Goal: Information Seeking & Learning: Compare options

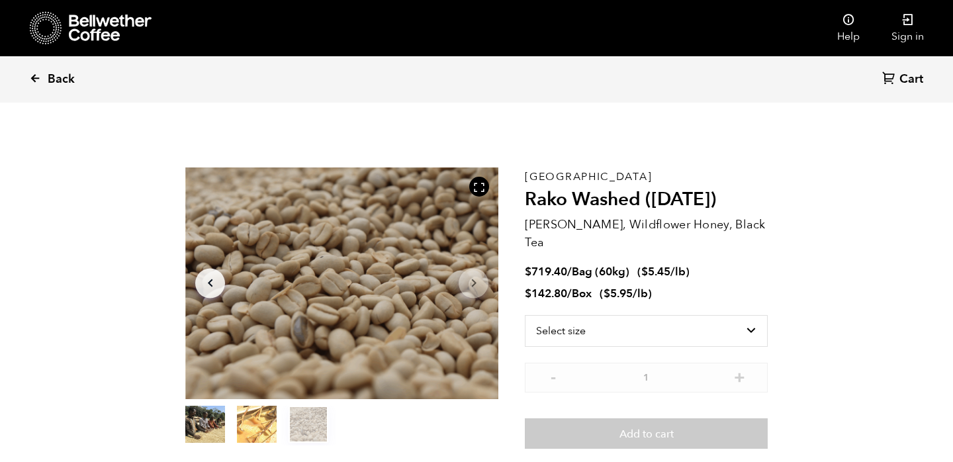
scroll to position [576, 567]
click at [34, 79] on icon at bounding box center [35, 78] width 12 height 12
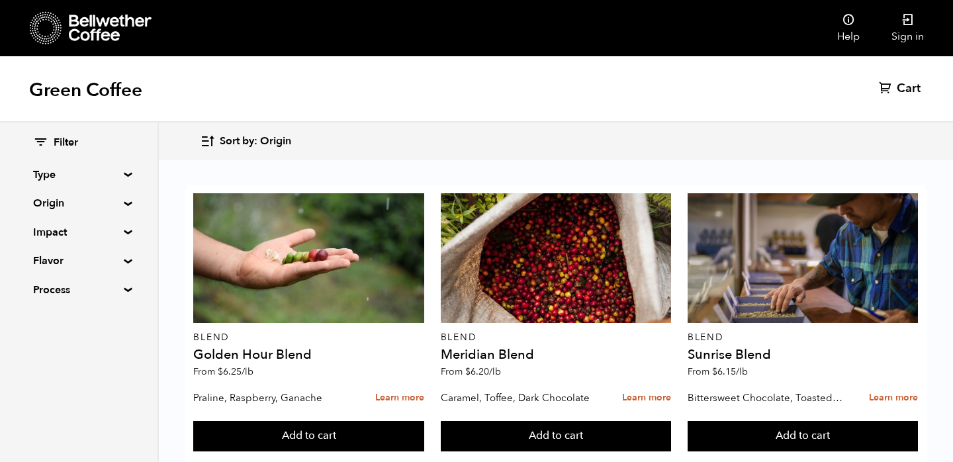
scroll to position [334, 0]
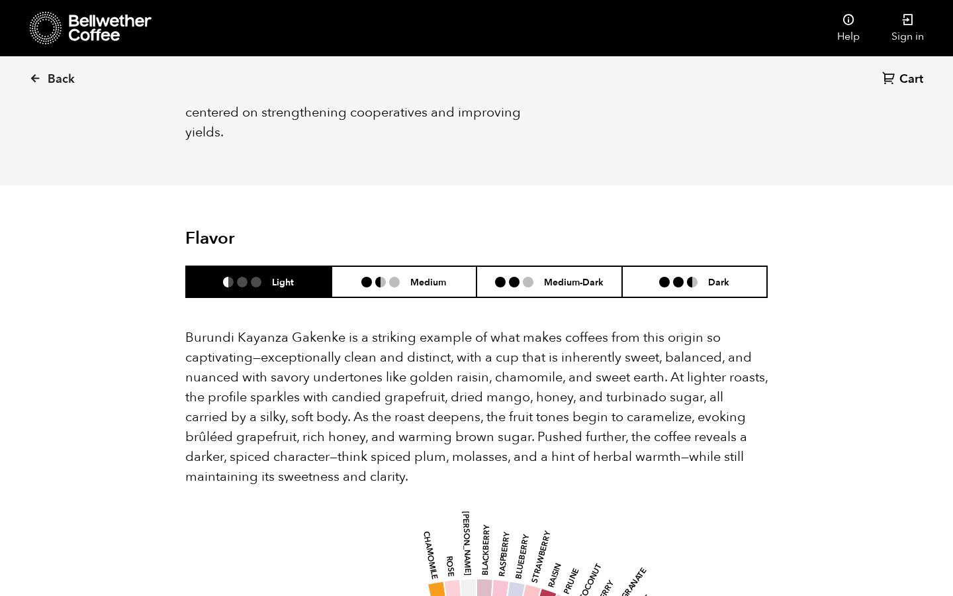
scroll to position [699, 0]
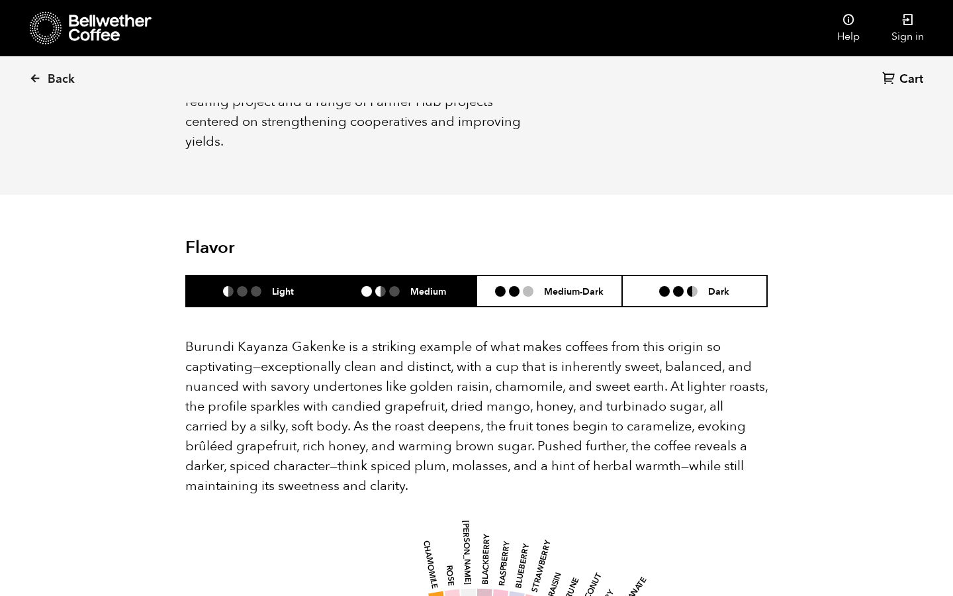
click at [393, 286] on li at bounding box center [394, 291] width 11 height 11
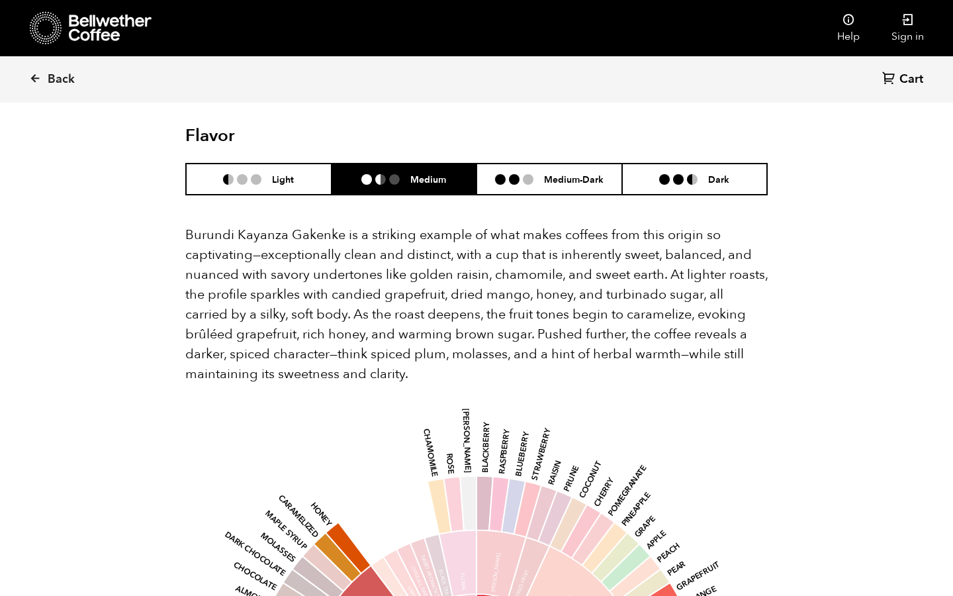
scroll to position [808, 0]
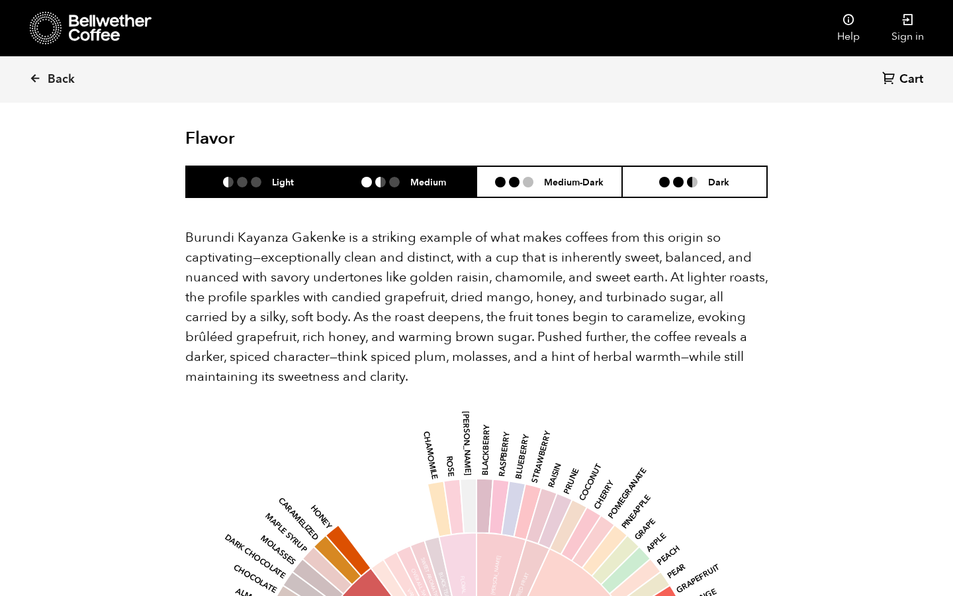
click at [280, 166] on li "Light" at bounding box center [259, 181] width 146 height 31
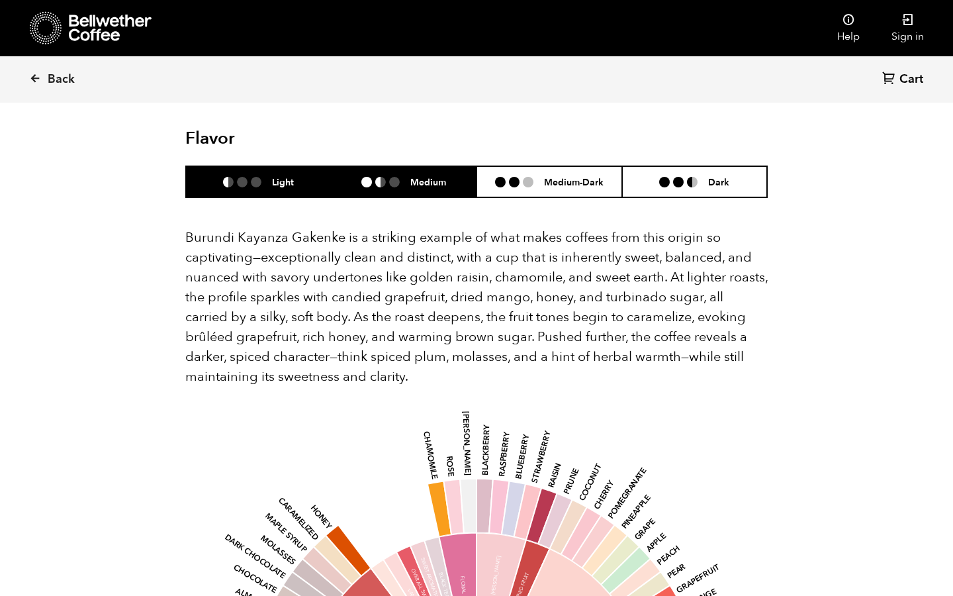
click at [379, 177] on li at bounding box center [380, 182] width 11 height 11
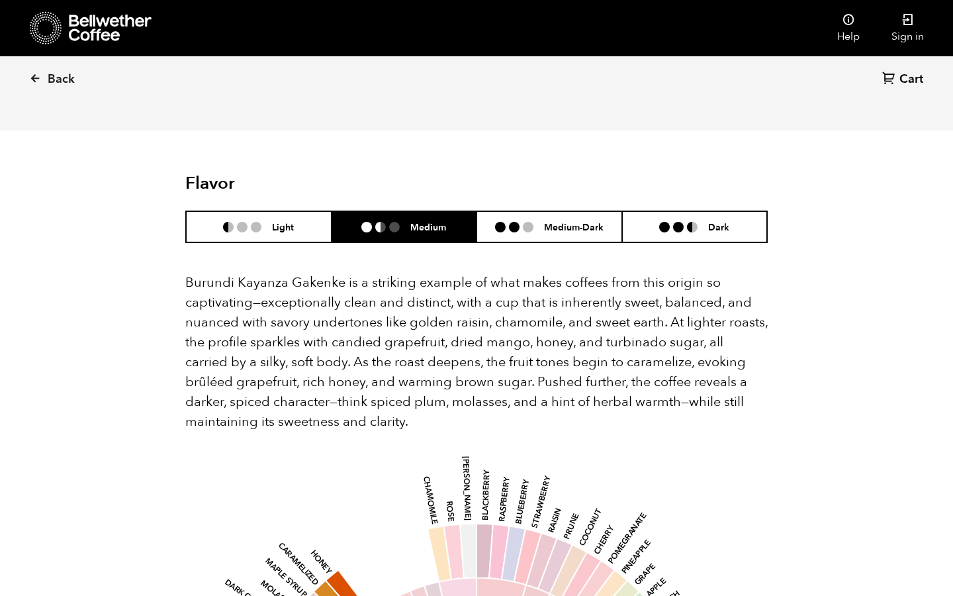
scroll to position [712, 0]
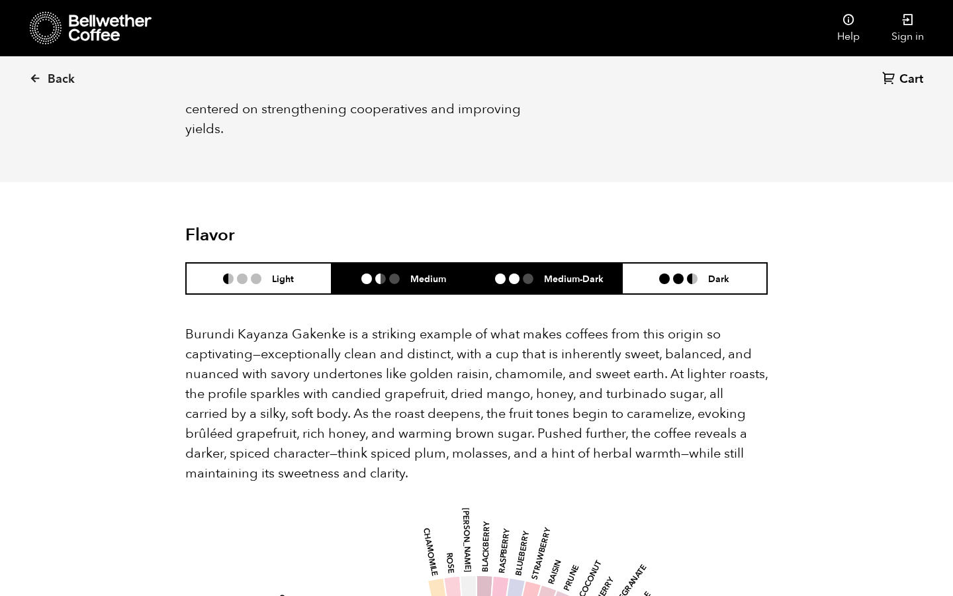
click at [557, 273] on h6 "Medium-Dark" at bounding box center [574, 278] width 60 height 11
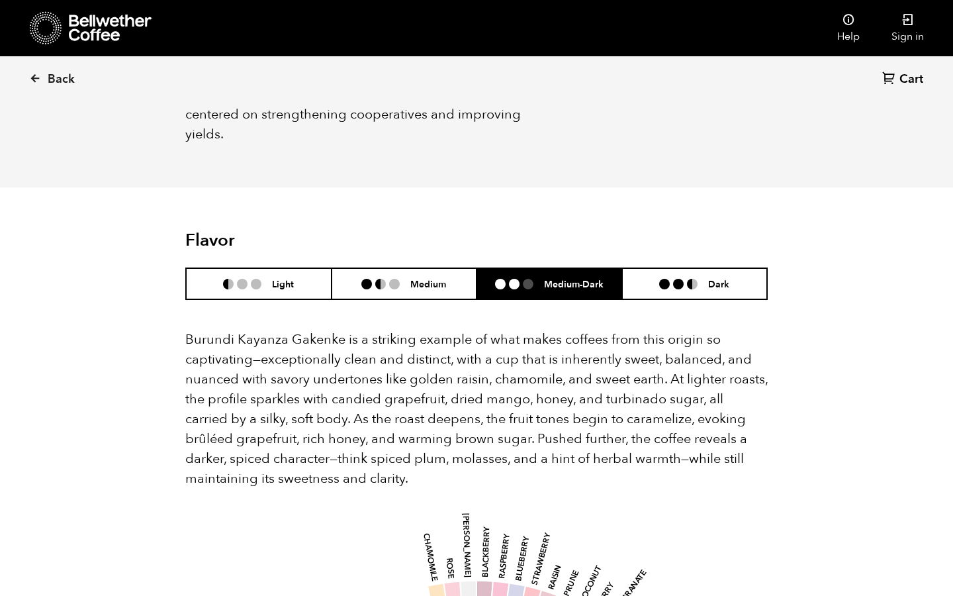
scroll to position [696, 0]
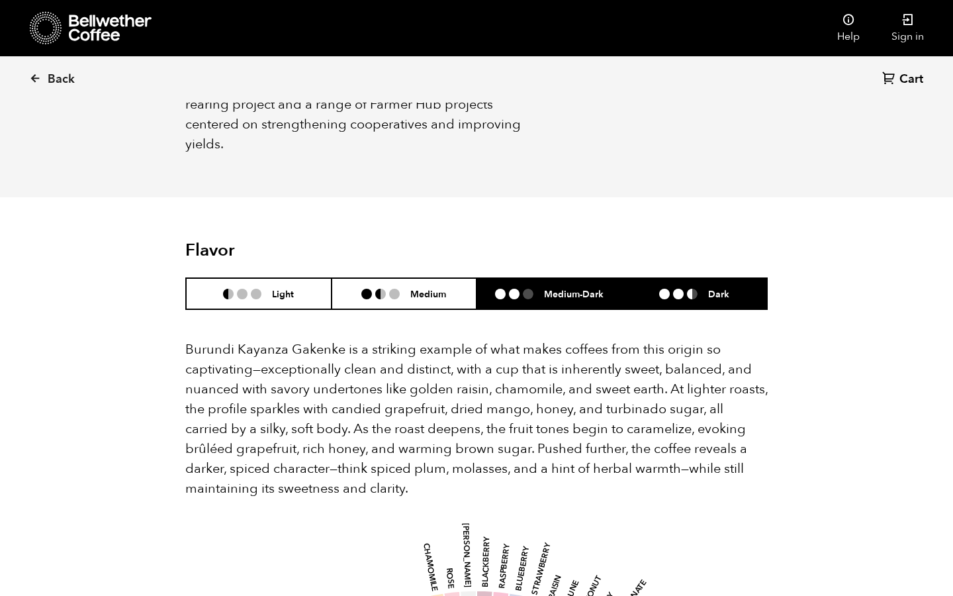
click at [708, 288] on h6 "Dark" at bounding box center [718, 293] width 21 height 11
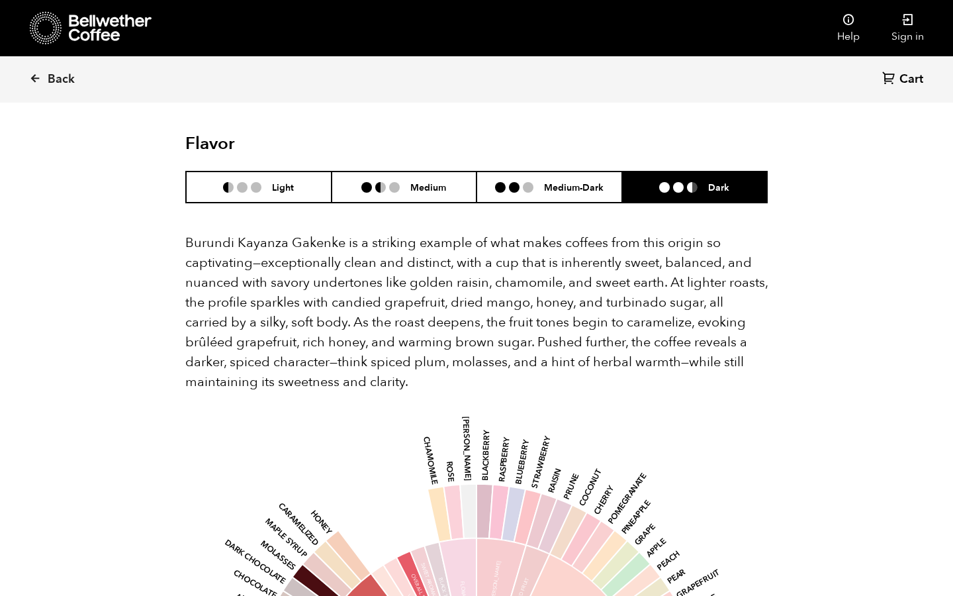
scroll to position [794, 0]
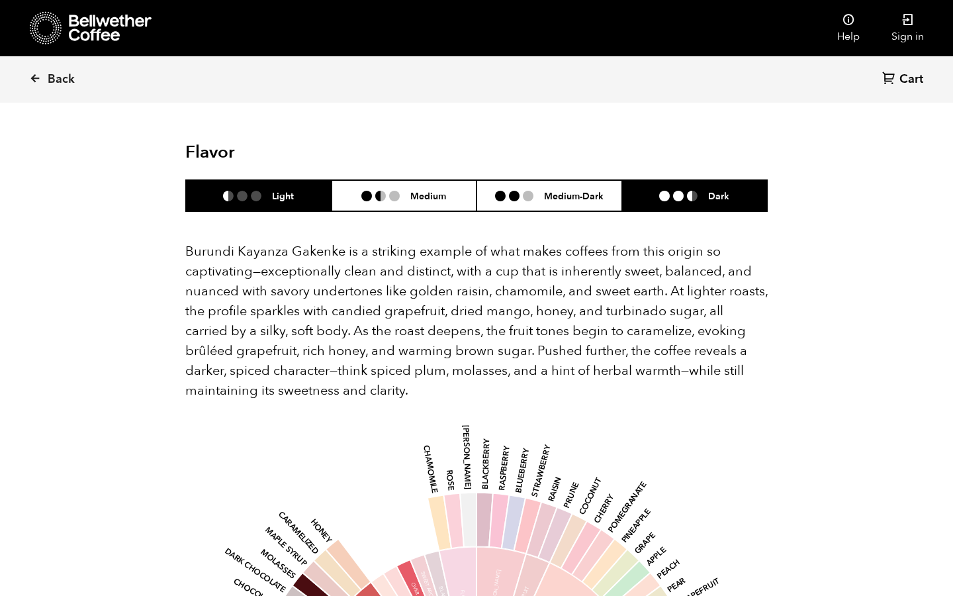
click at [269, 182] on li "Light" at bounding box center [259, 195] width 146 height 31
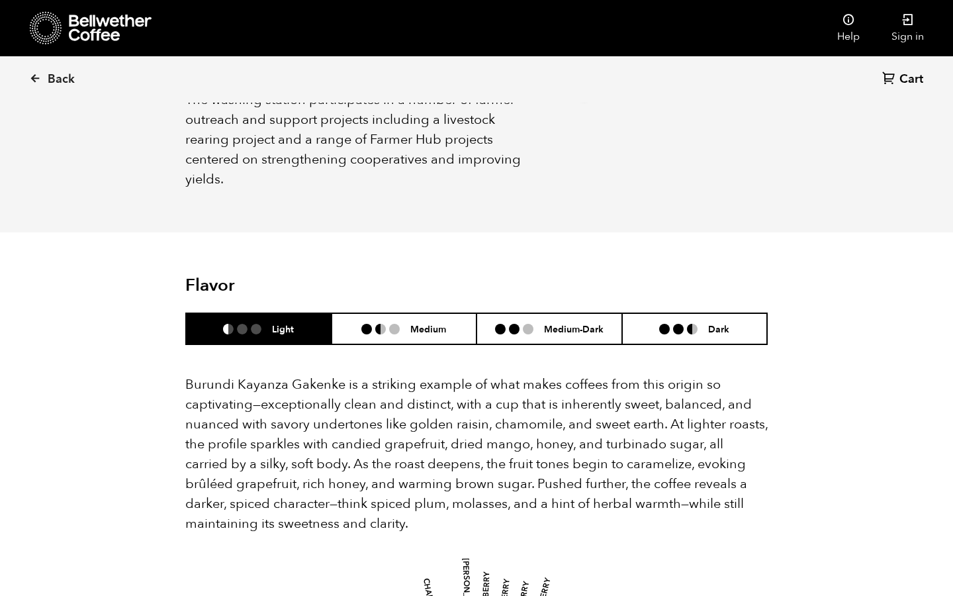
scroll to position [624, 0]
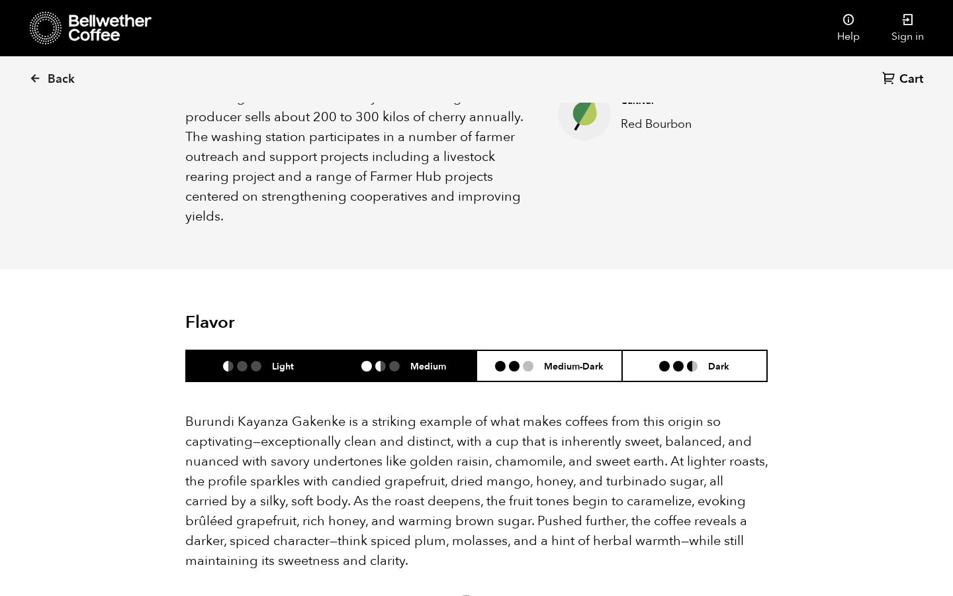
click at [408, 361] on ul at bounding box center [385, 366] width 49 height 11
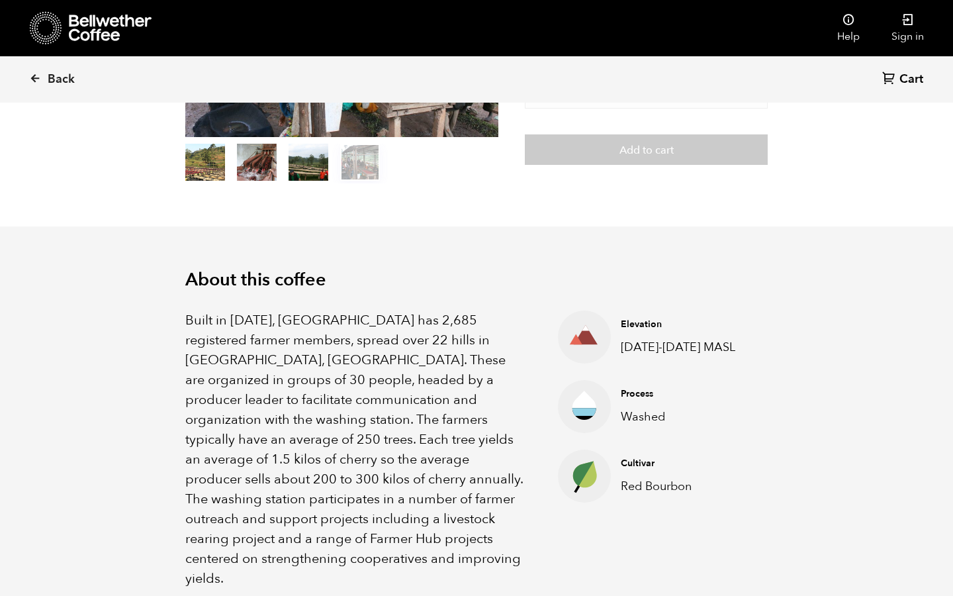
scroll to position [0, 0]
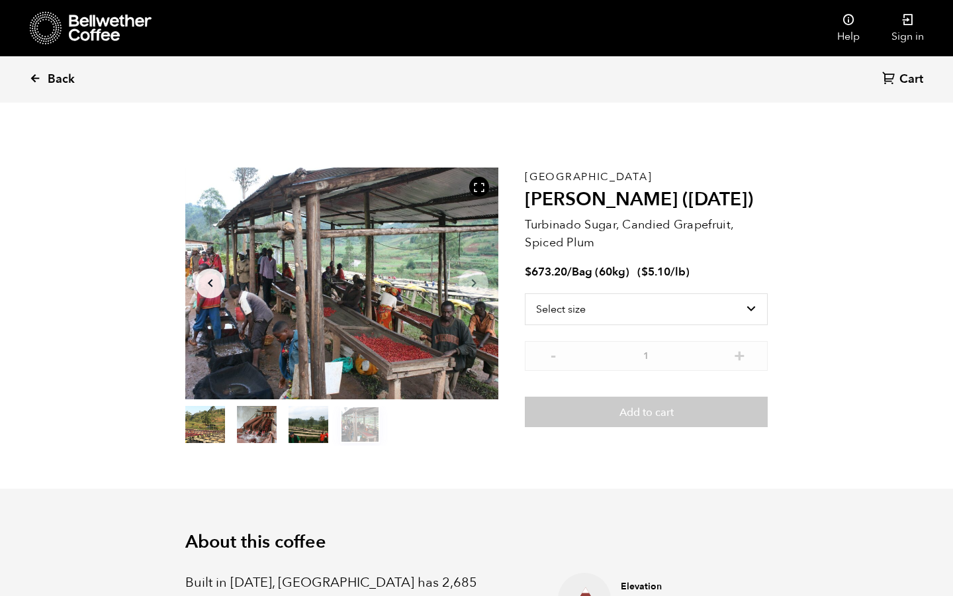
click at [32, 79] on icon at bounding box center [35, 78] width 12 height 12
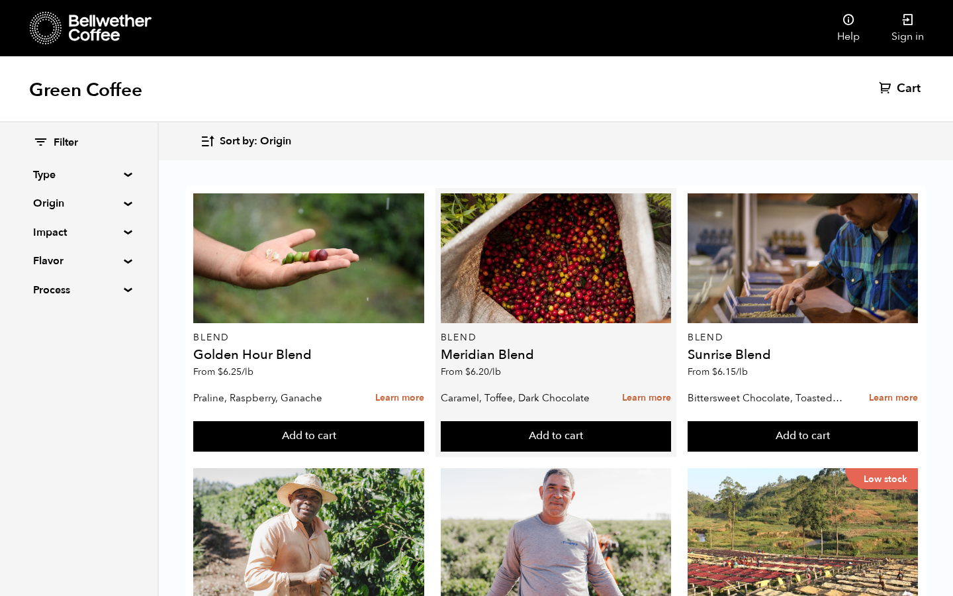
scroll to position [287, 0]
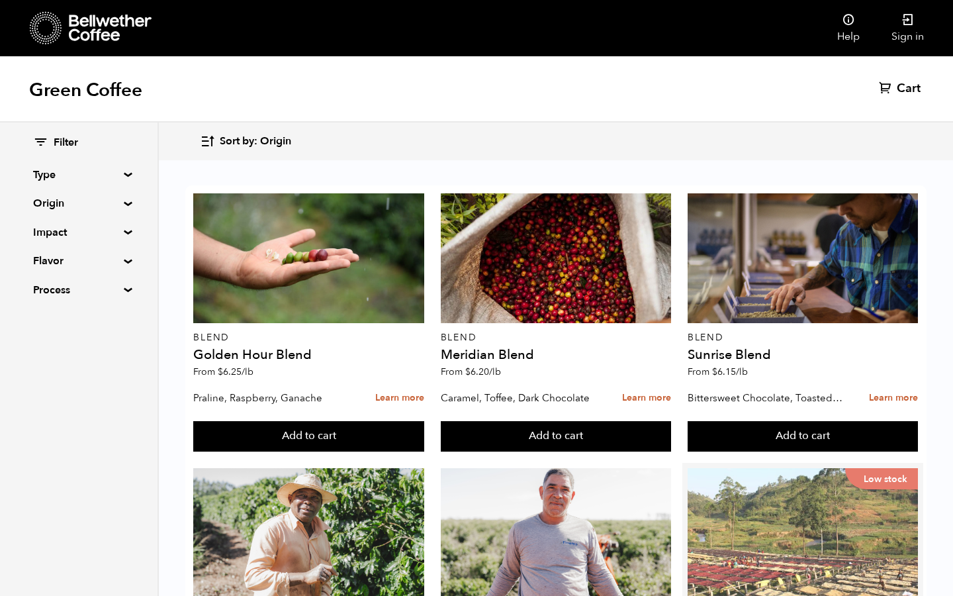
click at [820, 468] on div "Low stock" at bounding box center [803, 533] width 230 height 130
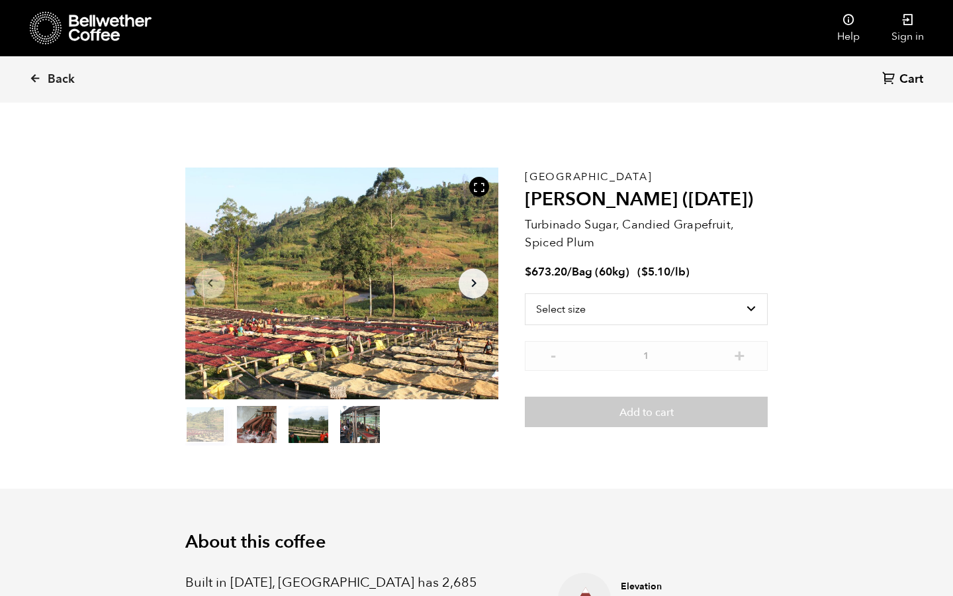
scroll to position [576, 567]
click at [36, 76] on icon at bounding box center [35, 78] width 12 height 12
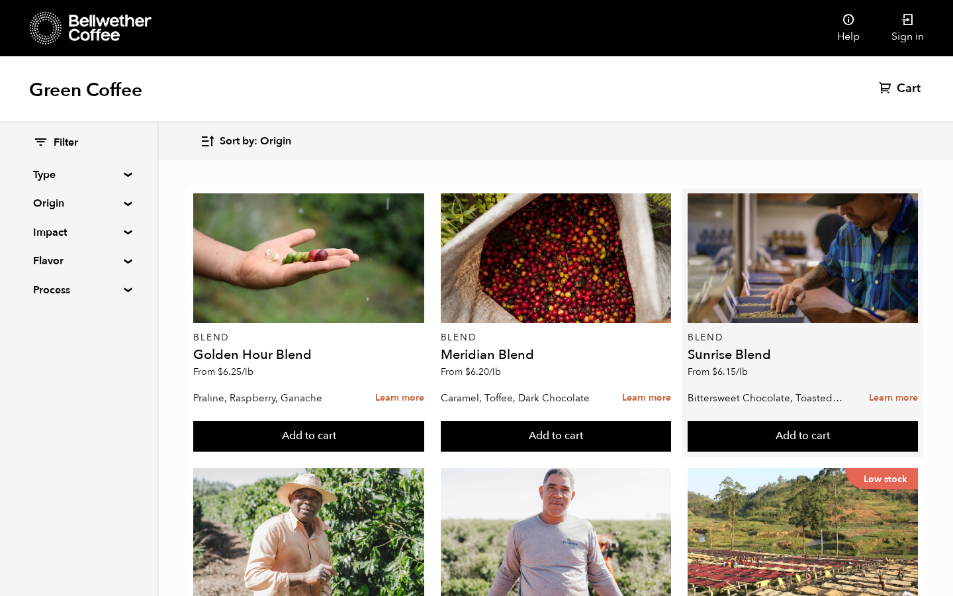
scroll to position [254, 0]
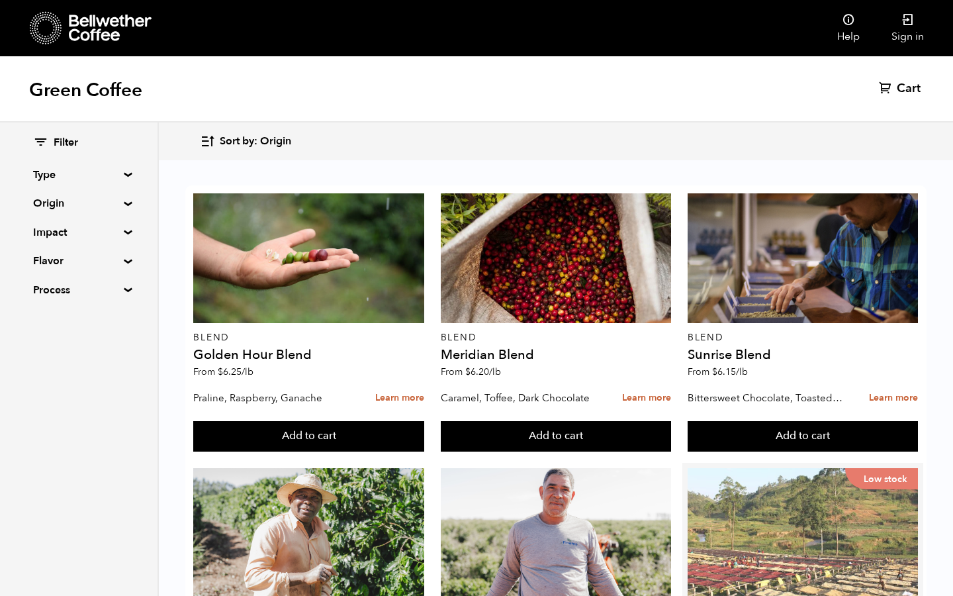
click at [802, 468] on div "Low stock" at bounding box center [803, 533] width 230 height 130
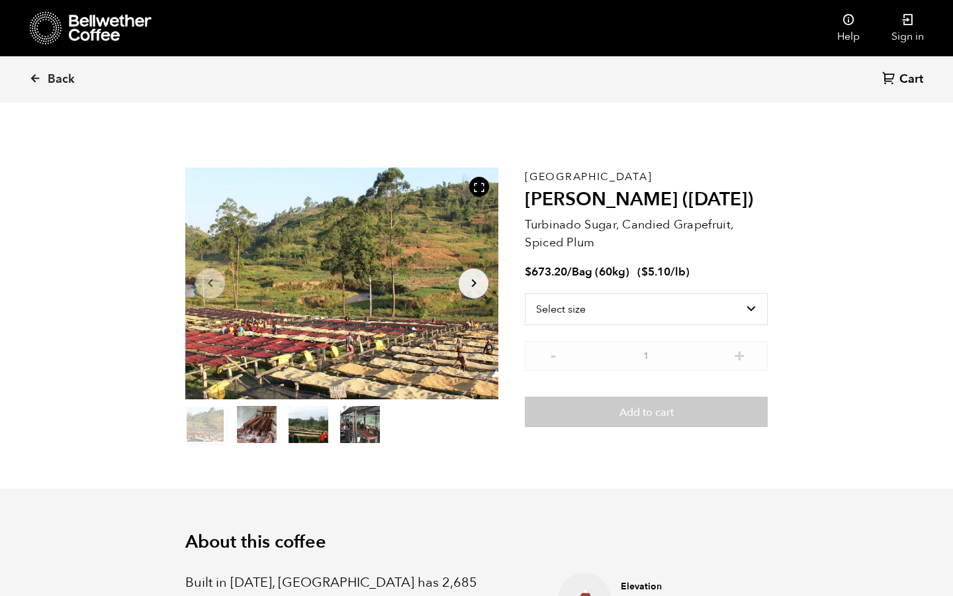
scroll to position [576, 567]
